Goal: Navigation & Orientation: Find specific page/section

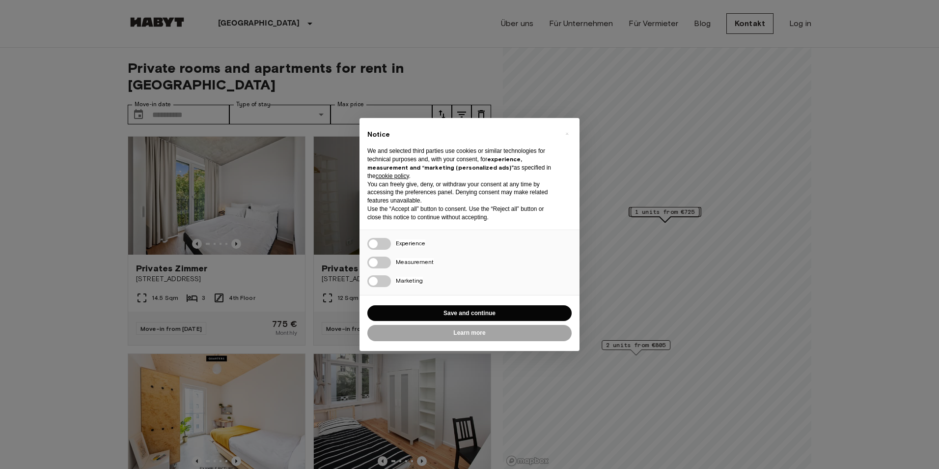
click at [457, 311] on button "Save and continue" at bounding box center [469, 313] width 204 height 16
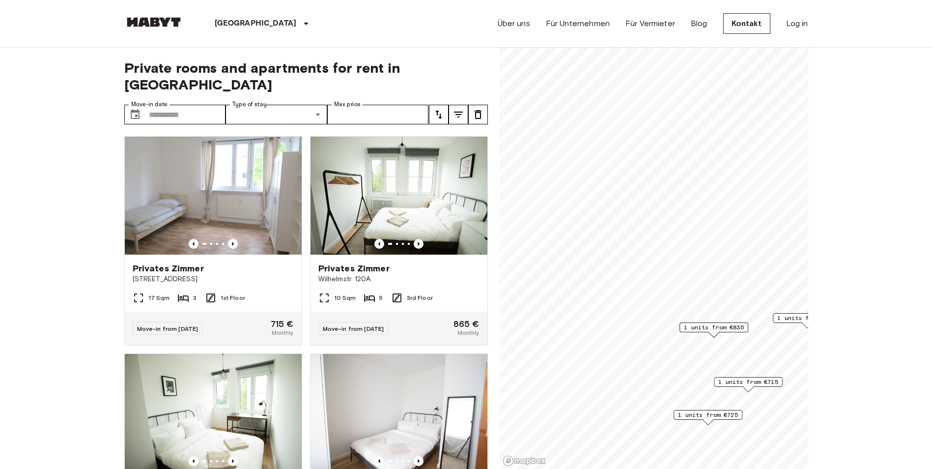
click at [407, 37] on div "[GEOGRAPHIC_DATA] [GEOGRAPHIC_DATA] [GEOGRAPHIC_DATA] [GEOGRAPHIC_DATA] [GEOGRA…" at bounding box center [466, 23] width 684 height 47
